Goal: Transaction & Acquisition: Subscribe to service/newsletter

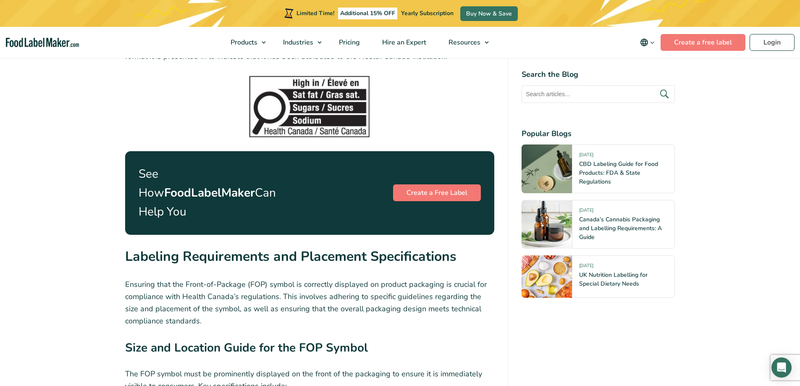
scroll to position [1219, 0]
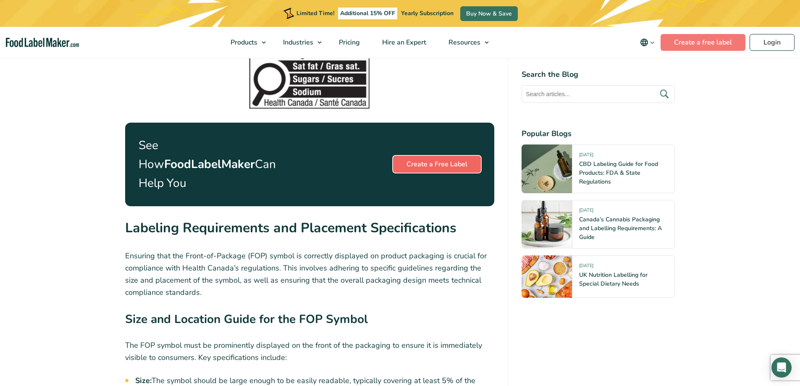
click at [434, 156] on link "Create a Free Label" at bounding box center [437, 164] width 88 height 17
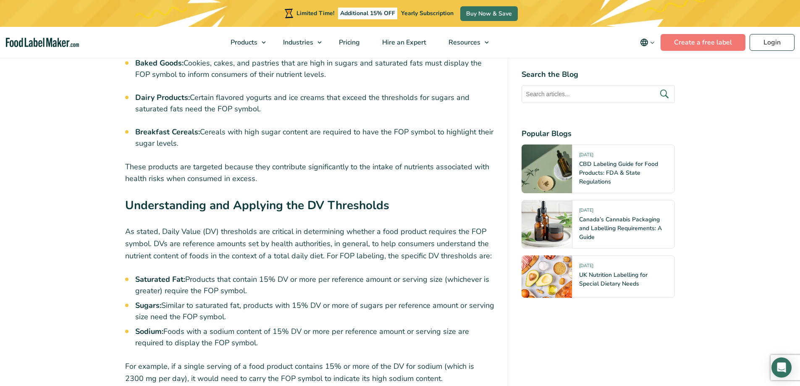
scroll to position [2311, 0]
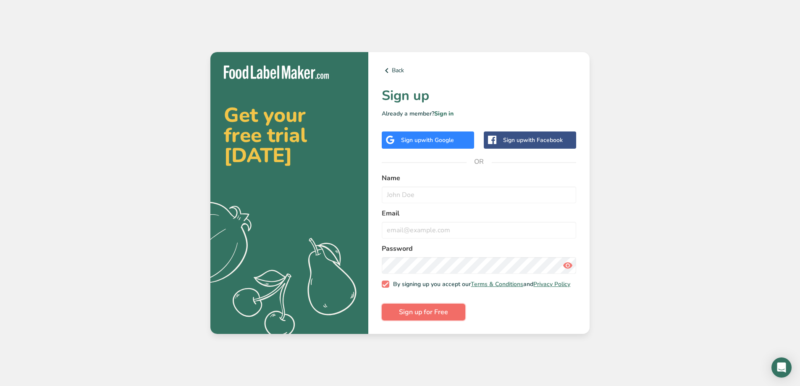
click at [441, 316] on span "Sign up for Free" at bounding box center [423, 312] width 49 height 10
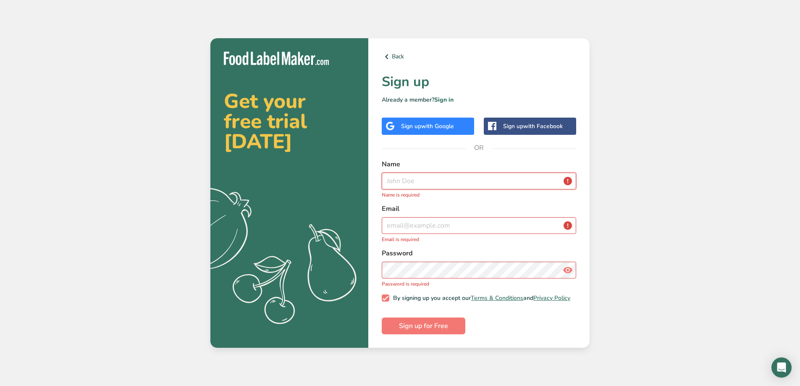
click at [397, 182] on input "text" at bounding box center [479, 181] width 195 height 17
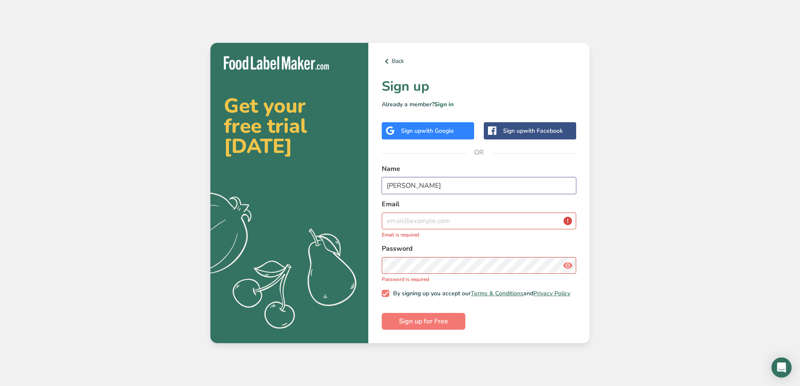
type input "Kyle"
click at [461, 218] on input "email" at bounding box center [479, 221] width 195 height 17
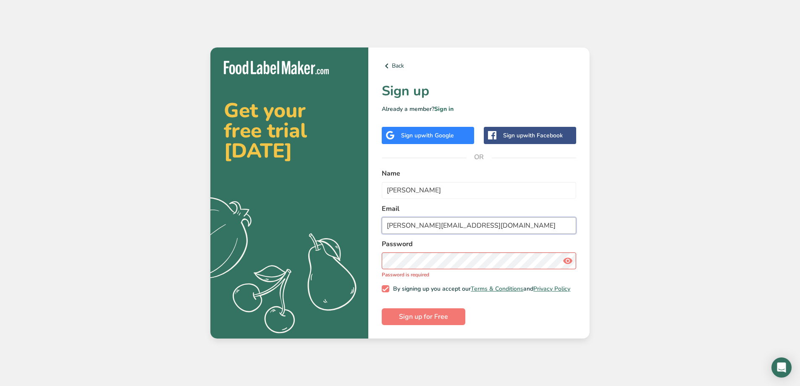
type input "kyle@vittobrandfoods.com"
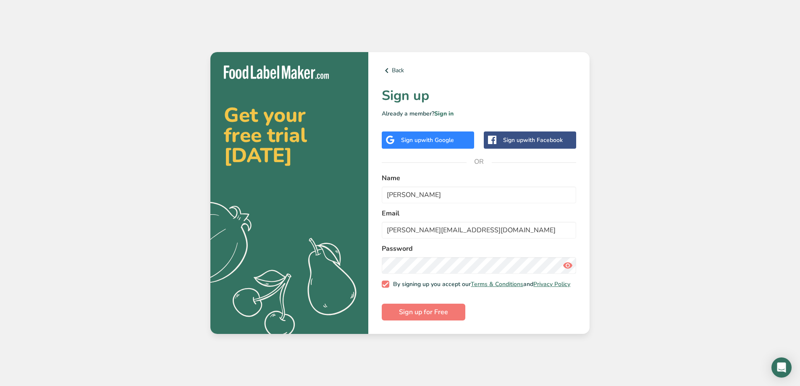
click at [419, 294] on form "Name Kyle Email kyle@vittobrandfoods.com Password By signing up you accept our …" at bounding box center [479, 247] width 195 height 148
click at [429, 314] on span "Sign up for Free" at bounding box center [423, 312] width 49 height 10
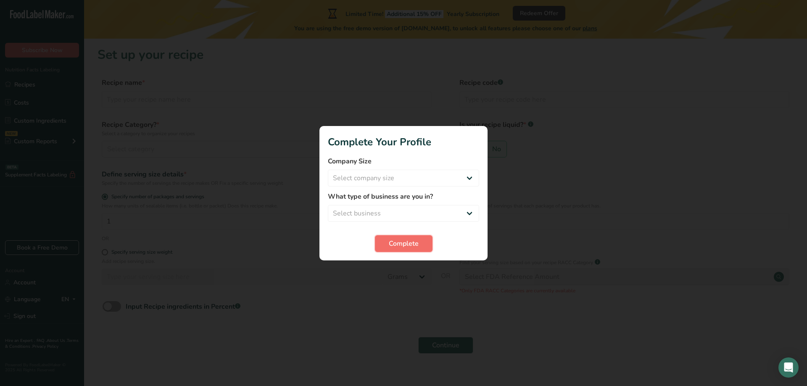
click at [418, 245] on span "Complete" at bounding box center [404, 244] width 30 height 10
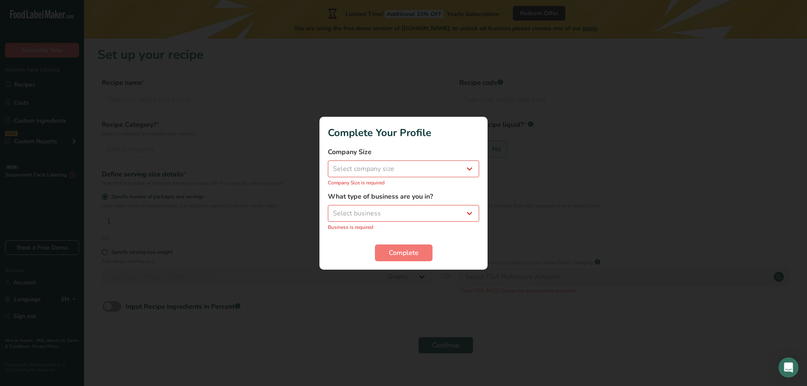
click at [458, 158] on div "Company Size Select company size Fewer than 10 Employees 10 to 50 Employees 51 …" at bounding box center [403, 166] width 151 height 39
click at [459, 163] on select "Select company size Fewer than 10 Employees 10 to 50 Employees 51 to 500 Employ…" at bounding box center [403, 169] width 151 height 17
select select "2"
click at [328, 165] on select "Select company size Fewer than 10 Employees 10 to 50 Employees 51 to 500 Employ…" at bounding box center [403, 169] width 151 height 17
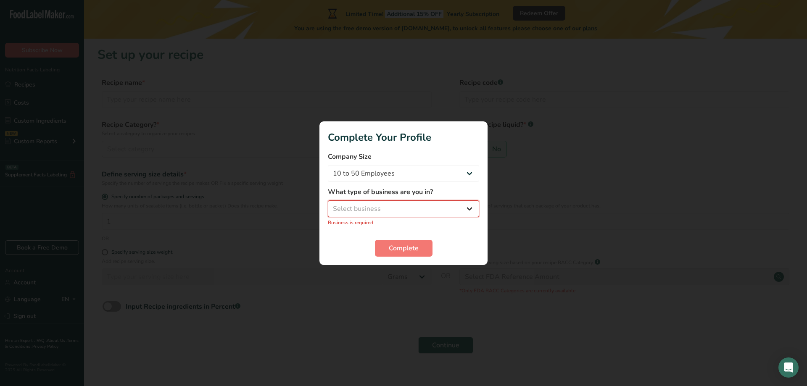
click at [395, 209] on select "Select business Packaged Food Manufacturer Restaurant & Cafe Bakery Meal Plans …" at bounding box center [403, 208] width 151 height 17
select select "1"
click at [328, 205] on select "Select business Packaged Food Manufacturer Restaurant & Cafe Bakery Meal Plans …" at bounding box center [403, 208] width 151 height 17
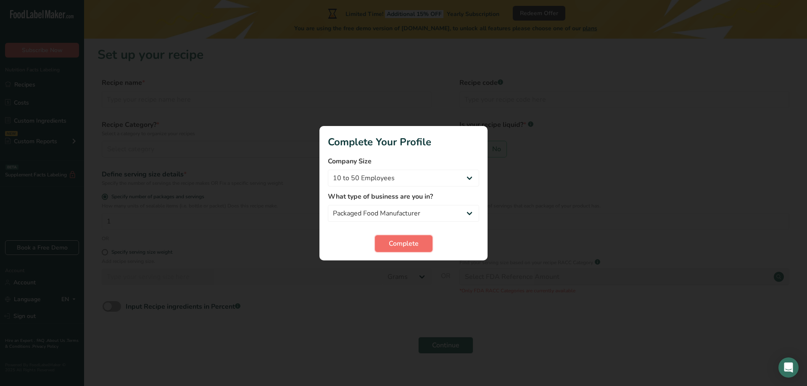
click at [411, 243] on span "Complete" at bounding box center [404, 244] width 30 height 10
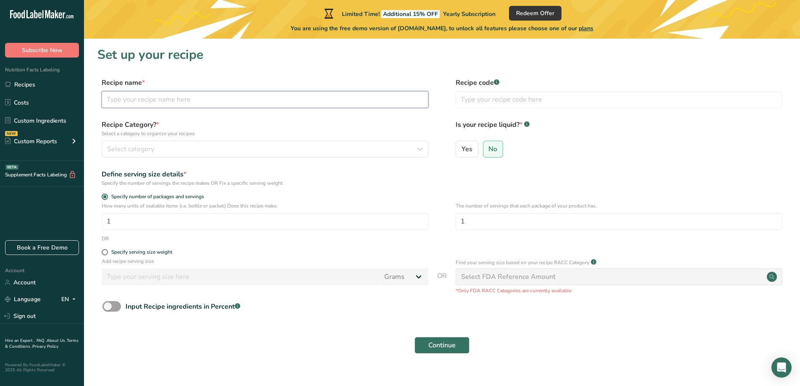
click at [200, 103] on input "text" at bounding box center [265, 99] width 327 height 17
type input "Pork Hotdogs"
click at [228, 155] on button "Select category" at bounding box center [265, 149] width 327 height 17
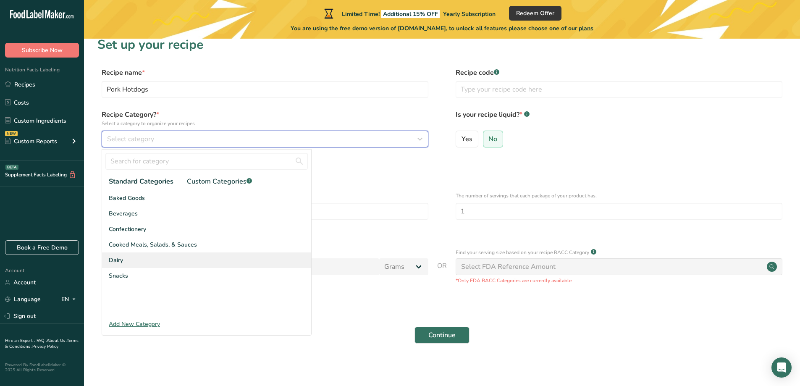
scroll to position [13, 0]
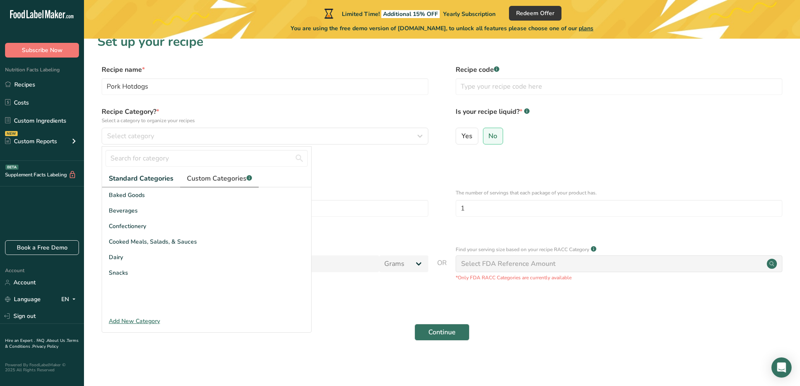
click at [218, 182] on span "Custom Categories .a-a{fill:#347362;}.b-a{fill:#fff;}" at bounding box center [219, 179] width 65 height 10
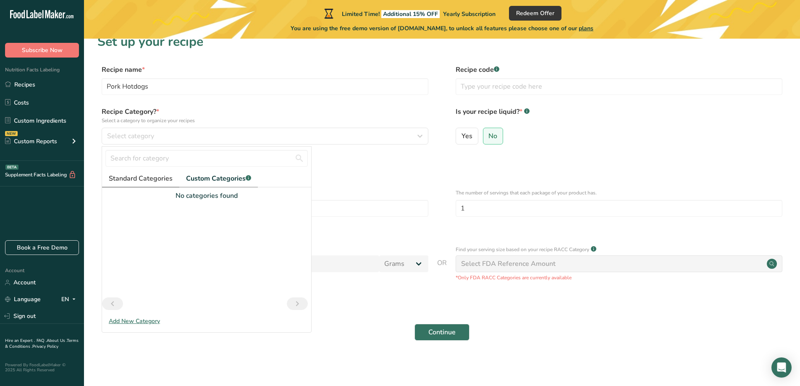
click at [162, 180] on span "Standard Categories" at bounding box center [141, 179] width 64 height 10
